Goal: Task Accomplishment & Management: Manage account settings

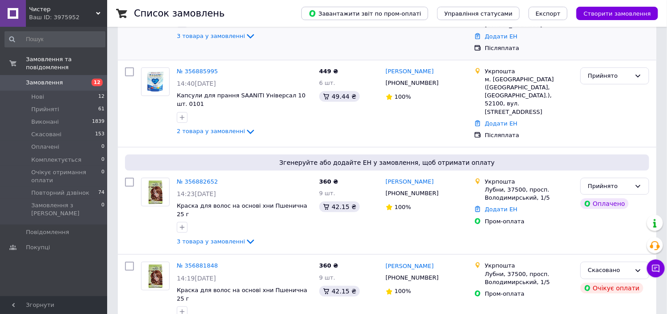
scroll to position [149, 0]
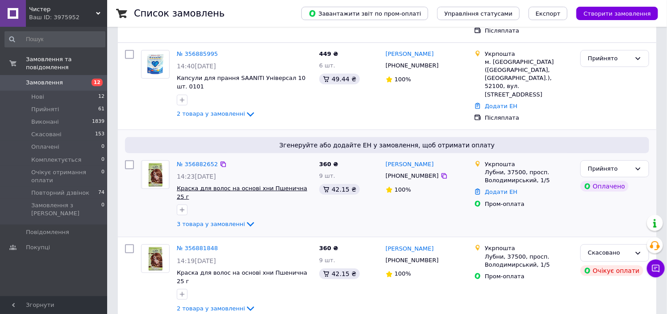
click at [287, 185] on span "Краска для волос на основі хни Пшенична 25 г" at bounding box center [242, 192] width 130 height 15
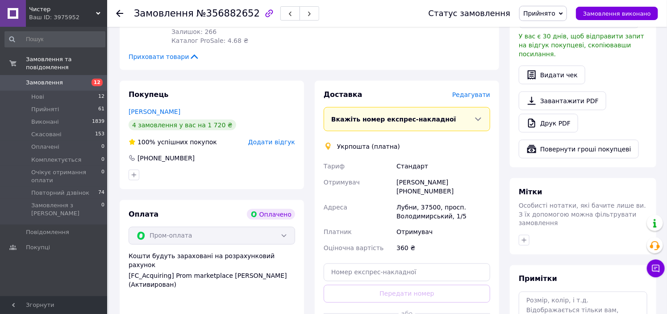
scroll to position [545, 0]
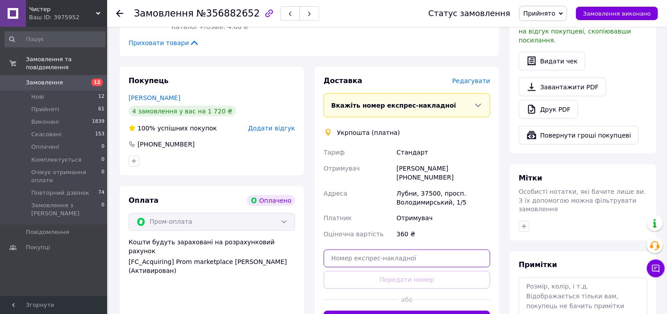
click at [377, 249] on input "text" at bounding box center [407, 258] width 166 height 18
paste input "0503767942003"
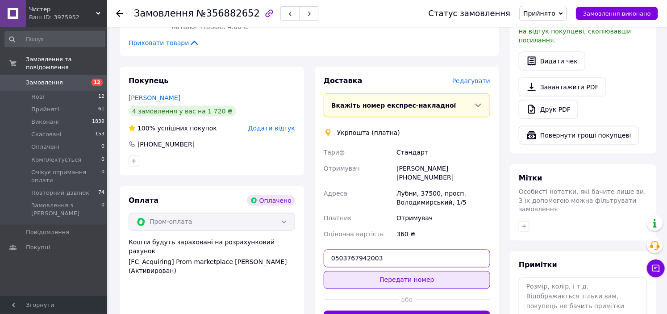
type input "0503767942003"
click at [386, 271] on button "Передати номер" at bounding box center [407, 280] width 166 height 18
drag, startPoint x: 378, startPoint y: 241, endPoint x: 326, endPoint y: 241, distance: 52.2
click at [326, 249] on input "0503767942003" at bounding box center [407, 258] width 166 height 18
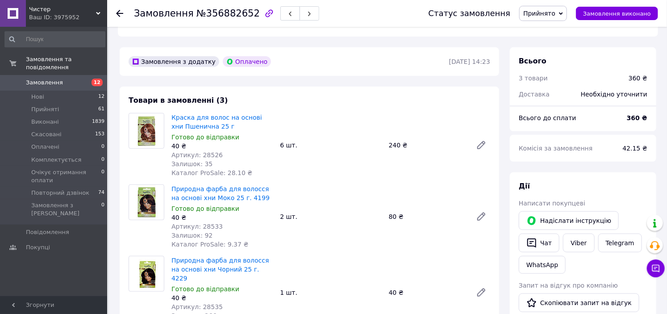
scroll to position [0, 0]
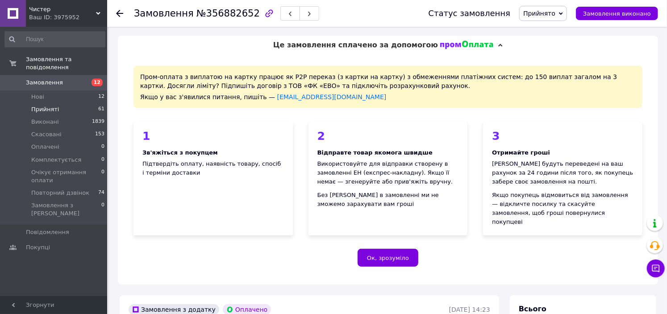
click at [43, 105] on span "Прийняті" at bounding box center [45, 109] width 28 height 8
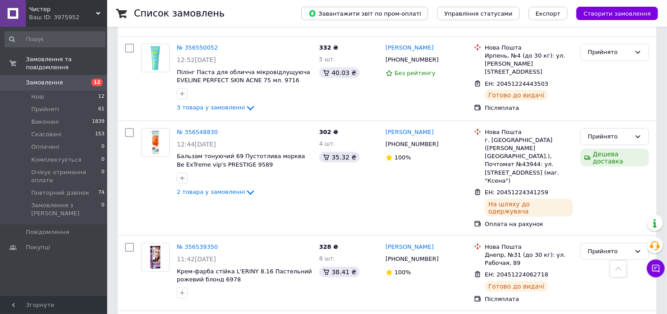
scroll to position [3173, 0]
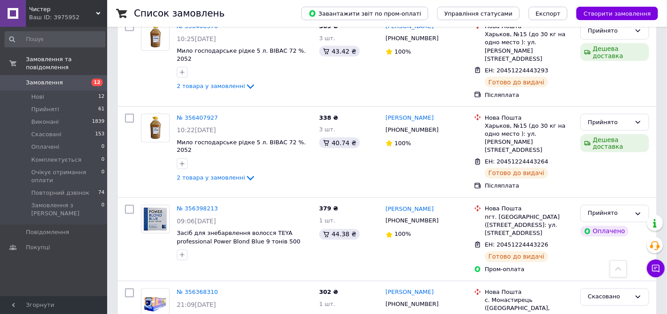
scroll to position [5107, 0]
click at [54, 105] on span "Прийняті" at bounding box center [45, 109] width 28 height 8
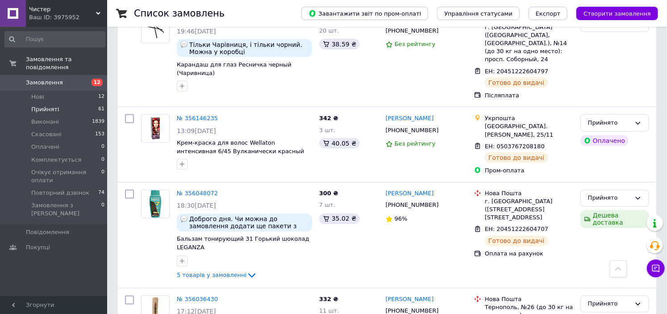
scroll to position [5065, 0]
